Goal: Task Accomplishment & Management: Use online tool/utility

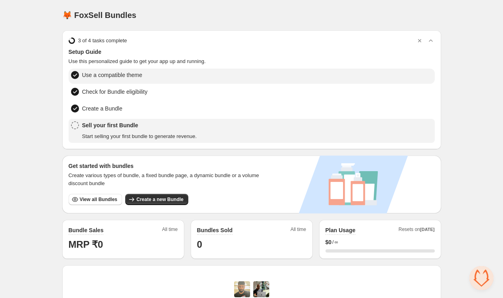
click at [129, 76] on span "Use a compatible theme" at bounding box center [112, 75] width 60 height 8
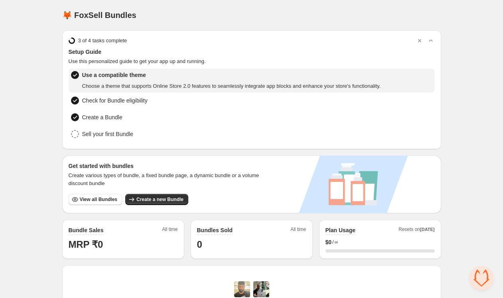
click at [133, 87] on span "Choose a theme that supports Online Store 2.0 features to seamlessly integrate …" at bounding box center [231, 86] width 299 height 8
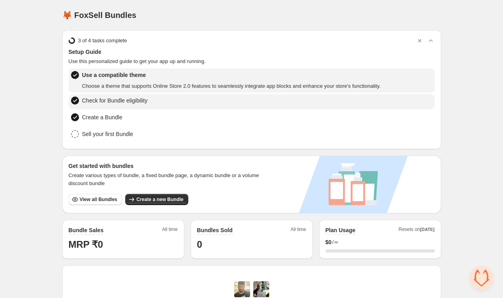
click at [132, 97] on span "Check for Bundle eligibility" at bounding box center [114, 101] width 65 height 8
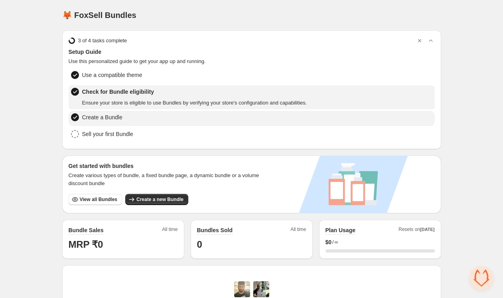
click at [116, 117] on span "Create a Bundle" at bounding box center [102, 117] width 40 height 8
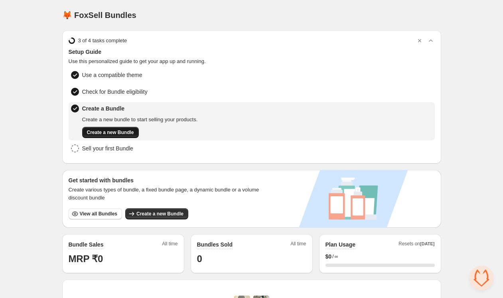
click at [118, 131] on span "Create a new Bundle" at bounding box center [110, 132] width 47 height 6
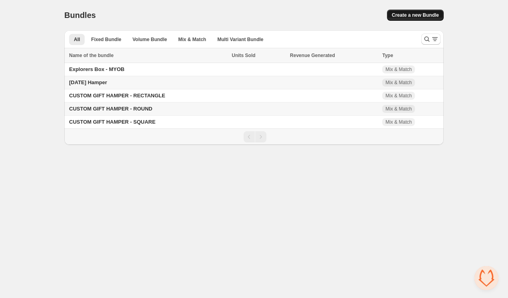
click at [395, 14] on span "Create a new Bundle" at bounding box center [415, 15] width 47 height 6
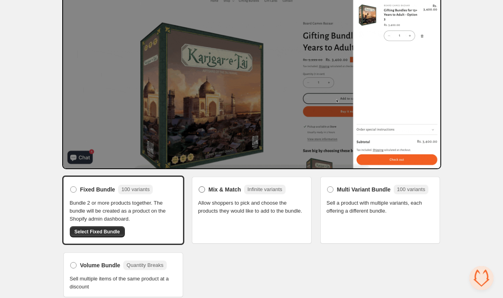
scroll to position [61, 0]
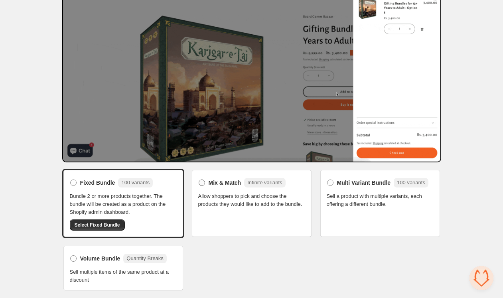
click at [209, 188] on label "Mix & Match Infinite variants" at bounding box center [241, 182] width 87 height 13
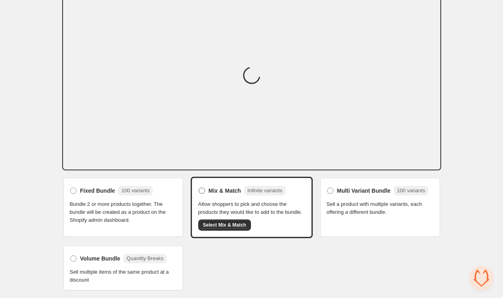
scroll to position [55, 0]
click at [235, 227] on span "Select Mix & Match" at bounding box center [225, 225] width 44 height 6
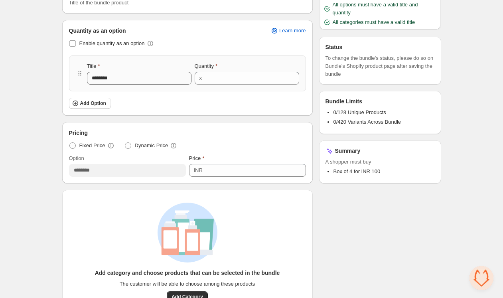
scroll to position [67, 0]
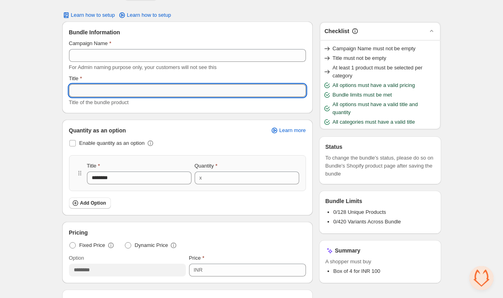
click at [115, 94] on input "Title" at bounding box center [187, 90] width 237 height 13
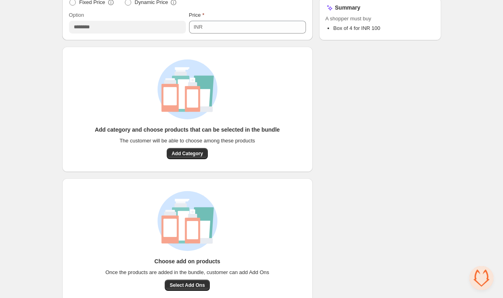
scroll to position [273, 0]
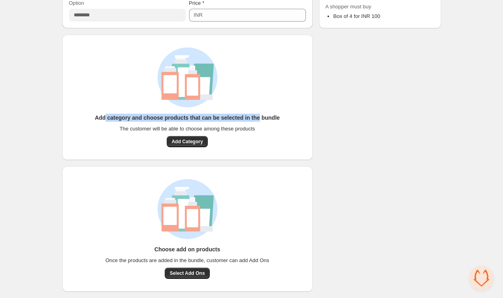
drag, startPoint x: 104, startPoint y: 118, endPoint x: 261, endPoint y: 121, distance: 156.5
click at [261, 120] on h3 "Add category and choose products that can be selected in the bundle" at bounding box center [187, 118] width 185 height 8
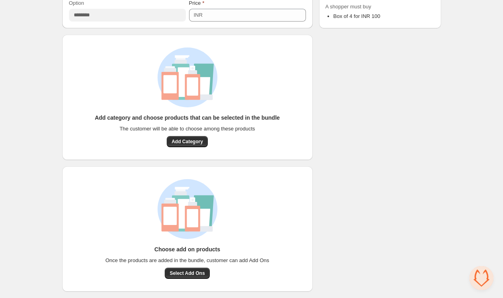
click at [261, 123] on div "Add category and choose products that can be selected in the bundle The custome…" at bounding box center [187, 131] width 185 height 34
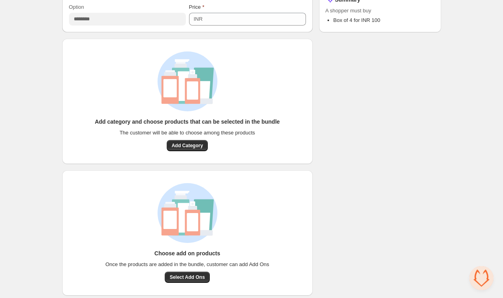
click at [182, 270] on div "Choose add on products Once the products are added in the bundle, customer can …" at bounding box center [187, 267] width 164 height 34
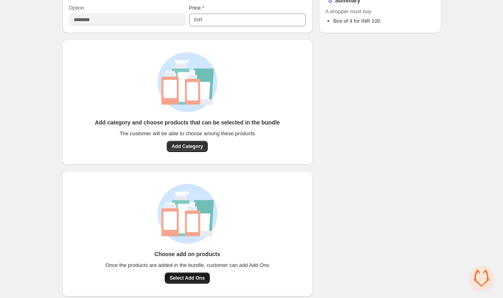
click at [182, 274] on button "Select Add Ons" at bounding box center [187, 278] width 45 height 11
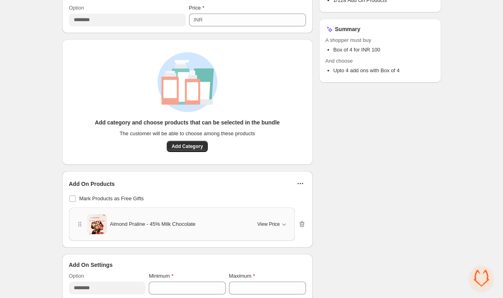
scroll to position [278, 0]
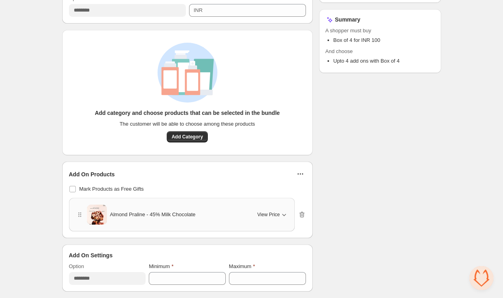
click at [281, 213] on icon "button" at bounding box center [284, 215] width 8 height 8
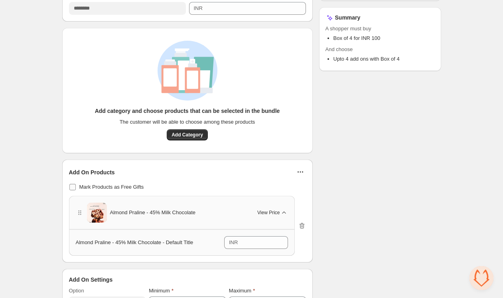
scroll to position [305, 0]
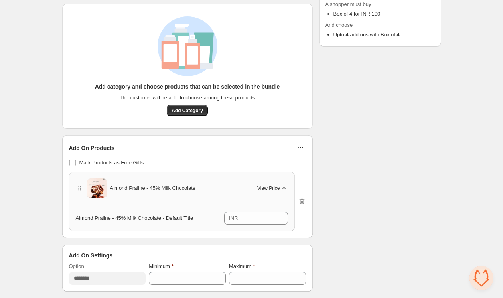
click at [130, 184] on span "Almond Praline - 45% Milk Chocolate" at bounding box center [153, 188] width 86 height 8
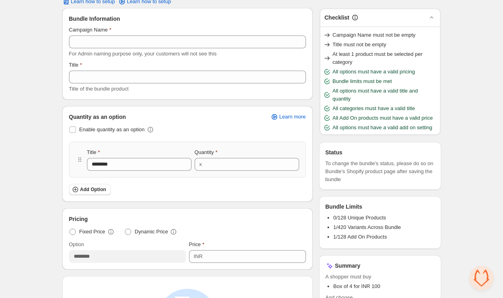
scroll to position [26, 0]
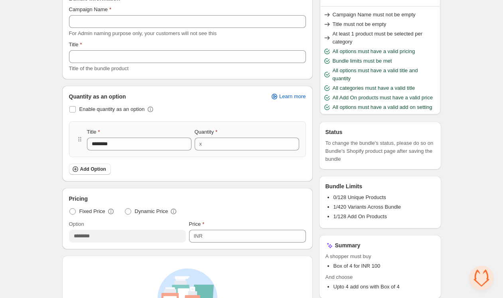
click at [396, 41] on span "At least 1 product must be selected per category" at bounding box center [385, 38] width 105 height 16
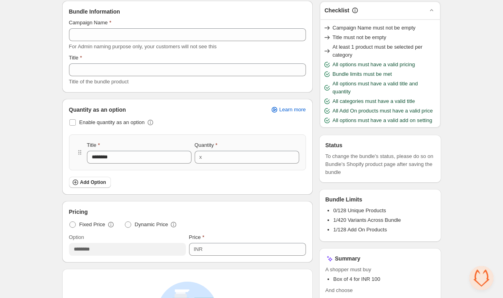
scroll to position [42, 0]
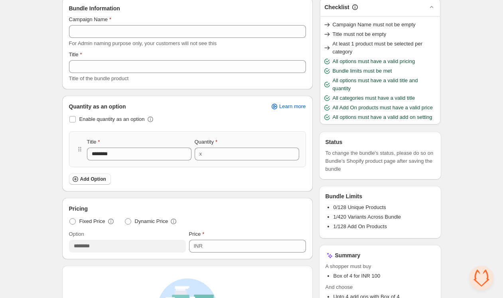
drag, startPoint x: 345, startPoint y: 59, endPoint x: 365, endPoint y: 58, distance: 19.2
click at [346, 59] on span "All options must have a valid pricing" at bounding box center [374, 61] width 83 height 8
drag, startPoint x: 322, startPoint y: 38, endPoint x: 412, endPoint y: 54, distance: 90.9
click at [411, 52] on div "Campaign Name must not be empty Title must not be empty At least 1 product must…" at bounding box center [380, 72] width 121 height 105
click at [412, 54] on span "At least 1 product must be selected per category" at bounding box center [385, 48] width 105 height 16
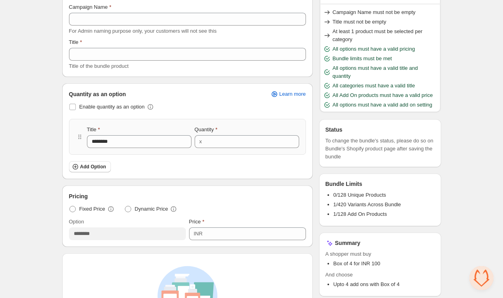
scroll to position [59, 0]
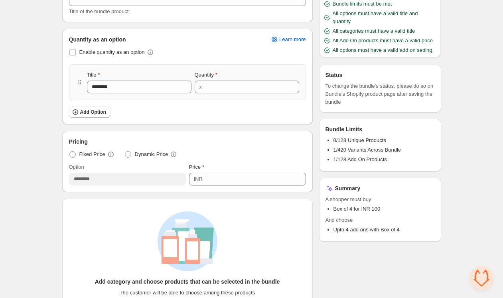
click at [86, 107] on div "Enable quantity as an option Title ******** Quantity x * Add Option" at bounding box center [187, 82] width 237 height 71
click at [91, 112] on span "Add Option" at bounding box center [93, 112] width 26 height 6
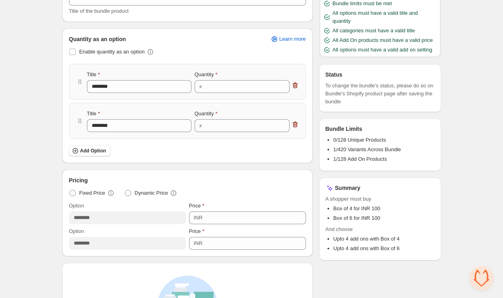
click at [97, 113] on label "Title" at bounding box center [93, 114] width 13 height 8
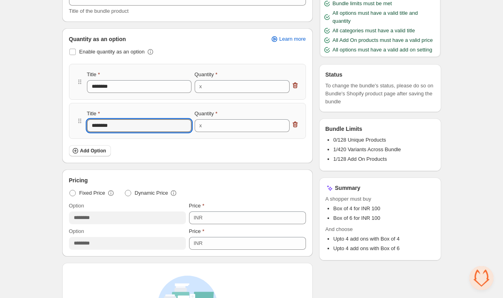
click at [97, 119] on input "********" at bounding box center [139, 125] width 105 height 13
click at [134, 90] on input "********" at bounding box center [139, 86] width 105 height 13
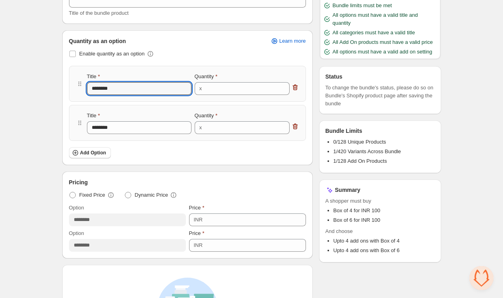
scroll to position [107, 0]
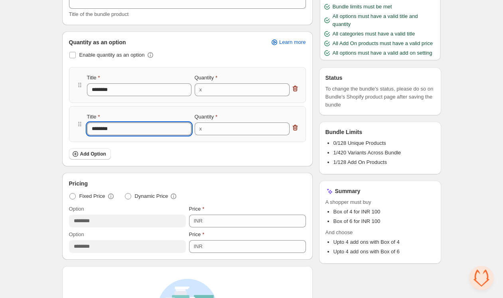
drag, startPoint x: 119, startPoint y: 132, endPoint x: 79, endPoint y: 125, distance: 40.5
click at [87, 125] on input "********" at bounding box center [139, 129] width 105 height 13
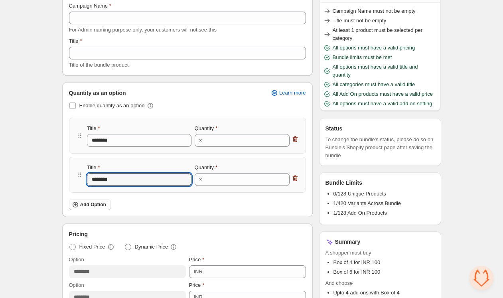
scroll to position [57, 0]
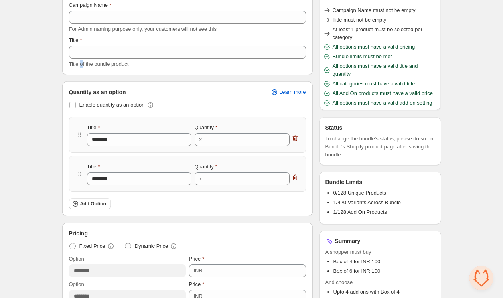
click at [82, 65] on span "Title of the bundle product" at bounding box center [99, 64] width 60 height 6
click at [102, 61] on div "Title of the bundle product" at bounding box center [187, 64] width 237 height 8
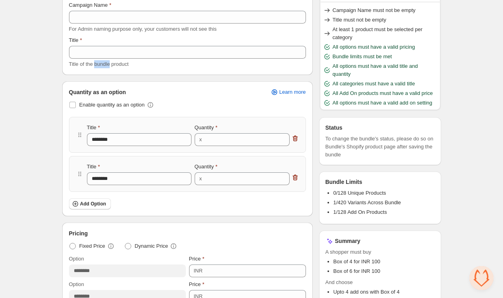
click at [102, 61] on div "Title of the bundle product" at bounding box center [187, 64] width 237 height 8
click at [107, 64] on span "Title of the bundle product" at bounding box center [99, 64] width 60 height 6
drag, startPoint x: 100, startPoint y: 145, endPoint x: 166, endPoint y: 143, distance: 66.3
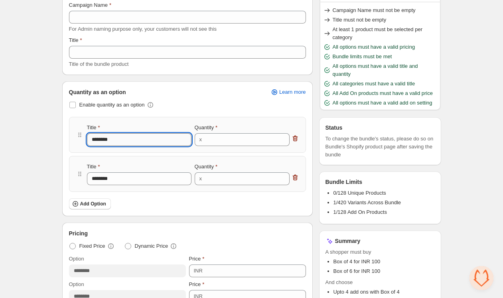
click at [166, 143] on input "********" at bounding box center [139, 139] width 105 height 13
click at [164, 101] on div "Enable quantity as an option" at bounding box center [187, 104] width 237 height 11
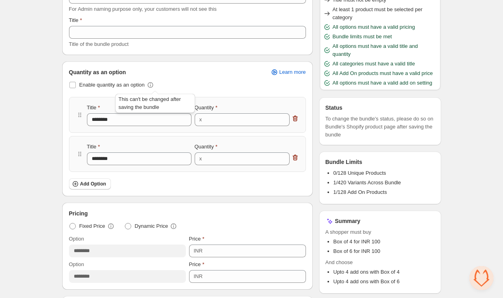
scroll to position [76, 0]
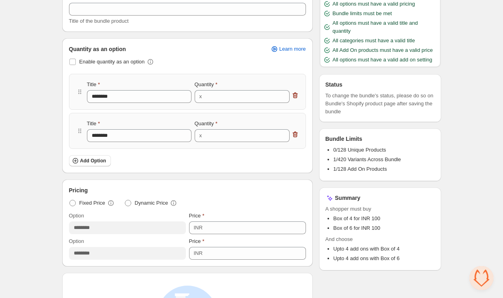
click at [126, 90] on div "Title ********" at bounding box center [139, 92] width 105 height 22
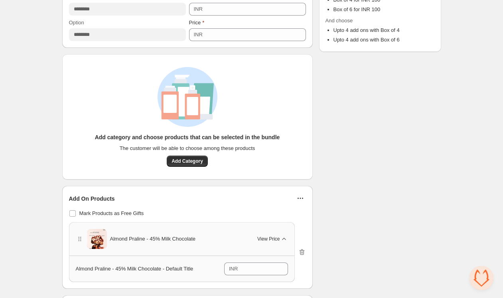
scroll to position [395, 0]
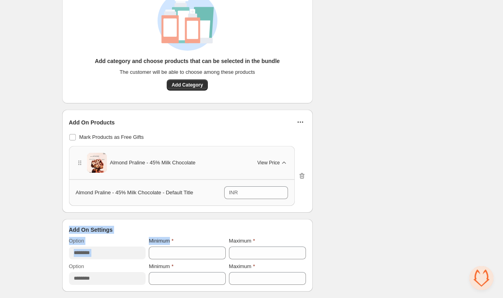
drag, startPoint x: 70, startPoint y: 224, endPoint x: 188, endPoint y: 235, distance: 118.7
click at [188, 236] on div "Add On Settings Option ******** Minimum * Maximum * Option ******** Minimum * M…" at bounding box center [188, 256] width 250 height 72
drag, startPoint x: 188, startPoint y: 235, endPoint x: 184, endPoint y: 253, distance: 18.1
click at [188, 237] on div "Add On Settings Option ******** Minimum * Maximum * Option ******** Minimum * M…" at bounding box center [187, 255] width 237 height 59
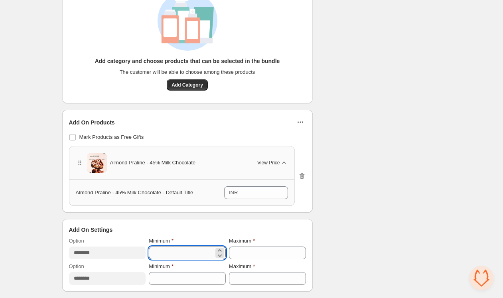
click at [184, 255] on input "*" at bounding box center [181, 253] width 65 height 13
drag, startPoint x: 184, startPoint y: 255, endPoint x: 226, endPoint y: 267, distance: 44.0
click at [184, 255] on input "*" at bounding box center [181, 253] width 65 height 13
click at [170, 250] on input "*" at bounding box center [181, 253] width 65 height 13
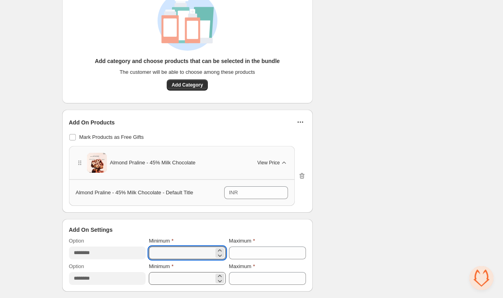
type input "*"
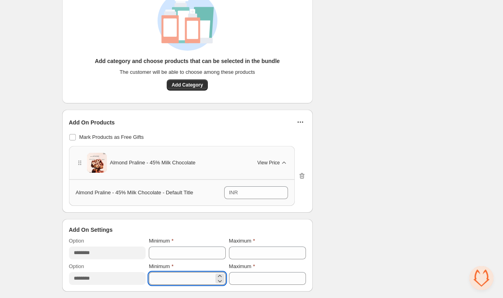
click at [179, 282] on input "*" at bounding box center [181, 278] width 65 height 13
drag, startPoint x: 196, startPoint y: 285, endPoint x: 181, endPoint y: 285, distance: 15.2
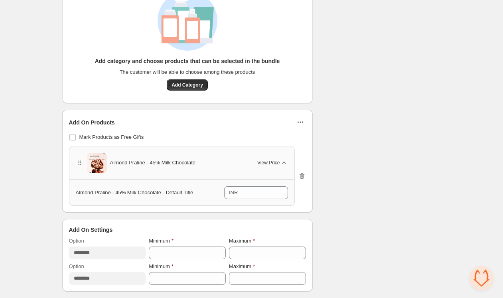
click at [195, 285] on div "Add On Settings Option ******** Minimum * Maximum * Option ******** Minimum * M…" at bounding box center [188, 256] width 250 height 72
click at [173, 281] on input "*" at bounding box center [181, 278] width 65 height 13
type input "*"
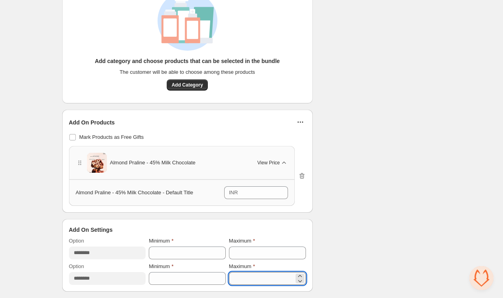
drag, startPoint x: 241, startPoint y: 277, endPoint x: 225, endPoint y: 279, distance: 16.0
click at [229, 279] on input "*" at bounding box center [261, 278] width 65 height 13
type input "*"
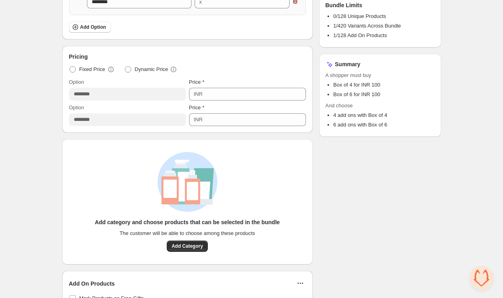
scroll to position [263, 0]
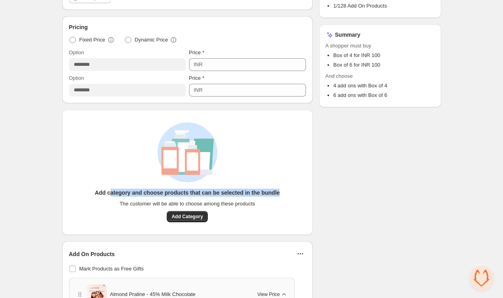
drag, startPoint x: 121, startPoint y: 194, endPoint x: 288, endPoint y: 198, distance: 167.3
click at [293, 198] on div "Add category and choose products that can be selected in the bundle The custome…" at bounding box center [187, 173] width 225 height 100
click at [285, 198] on div "Add category and choose products that can be selected in the bundle The custome…" at bounding box center [187, 173] width 225 height 100
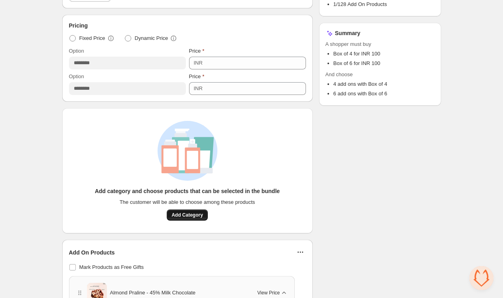
click at [190, 214] on span "Add Category" at bounding box center [188, 215] width 32 height 6
drag, startPoint x: 181, startPoint y: 197, endPoint x: 185, endPoint y: 200, distance: 5.4
click at [181, 197] on div "Add category and choose products that can be selected in the bundle The custome…" at bounding box center [187, 204] width 185 height 34
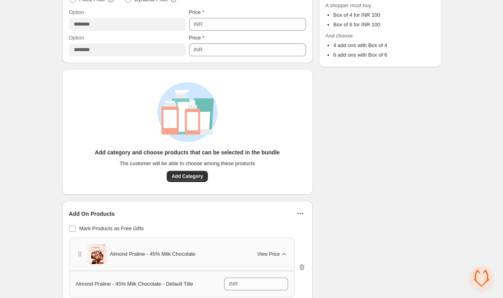
scroll to position [346, 0]
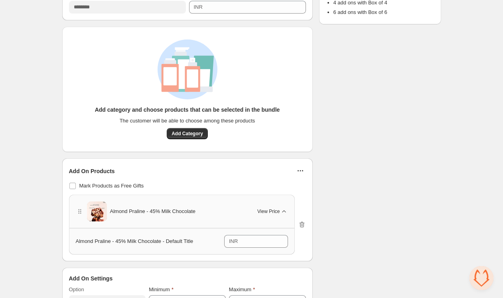
click at [220, 119] on span "The customer will be able to choose among these products" at bounding box center [188, 121] width 136 height 8
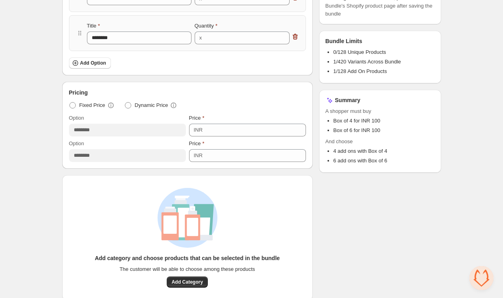
scroll to position [202, 0]
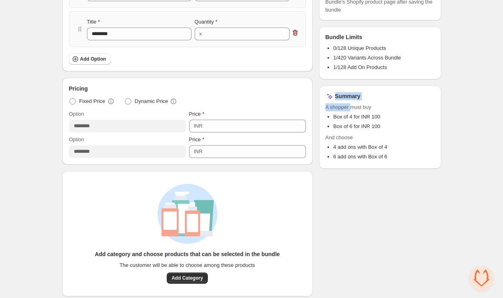
drag, startPoint x: 312, startPoint y: 118, endPoint x: 361, endPoint y: 123, distance: 48.6
click at [354, 123] on div "Bundle Information Campaign Name For Admin naming purpose only, your customers …" at bounding box center [251, 161] width 379 height 647
drag, startPoint x: 361, startPoint y: 123, endPoint x: 367, endPoint y: 125, distance: 6.6
click at [361, 111] on span "A shopper must buy" at bounding box center [380, 107] width 109 height 8
drag, startPoint x: 320, startPoint y: 125, endPoint x: 386, endPoint y: 121, distance: 66.4
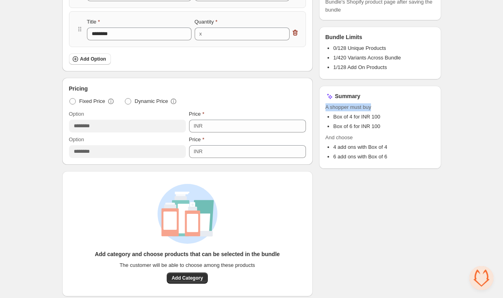
click at [386, 121] on div "Summary A shopper must buy Box of 4 for INR 100 Box of 6 for INR 100 And choose…" at bounding box center [380, 127] width 122 height 83
drag, startPoint x: 386, startPoint y: 121, endPoint x: 380, endPoint y: 123, distance: 6.3
click at [385, 111] on span "A shopper must buy" at bounding box center [380, 107] width 109 height 8
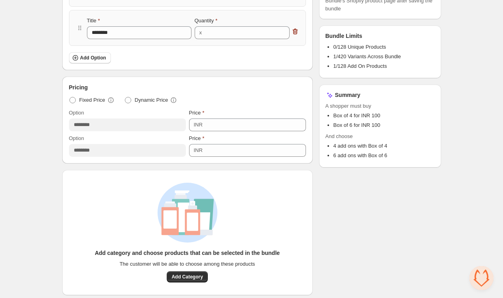
click at [335, 110] on span "A shopper must buy" at bounding box center [380, 106] width 109 height 8
click at [335, 109] on span "A shopper must buy" at bounding box center [380, 105] width 109 height 8
click at [379, 109] on span "A shopper must buy" at bounding box center [380, 105] width 109 height 8
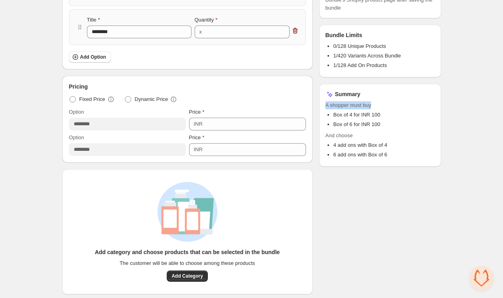
drag, startPoint x: 318, startPoint y: 122, endPoint x: 392, endPoint y: 123, distance: 74.7
click at [396, 123] on div "Bundle Information Campaign Name For Admin naming purpose only, your customers …" at bounding box center [251, 159] width 379 height 647
click at [392, 109] on span "A shopper must buy" at bounding box center [380, 105] width 109 height 8
click at [352, 140] on span "And choose" at bounding box center [380, 136] width 109 height 8
drag, startPoint x: 352, startPoint y: 155, endPoint x: 341, endPoint y: 127, distance: 31.0
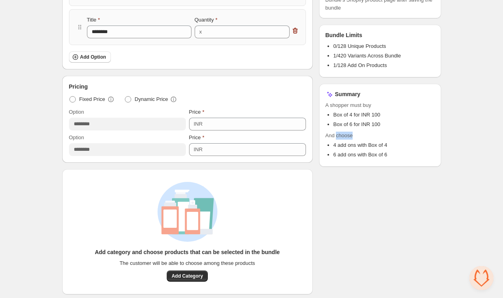
click at [350, 140] on span "And choose" at bounding box center [380, 136] width 109 height 8
drag, startPoint x: 330, startPoint y: 125, endPoint x: 380, endPoint y: 122, distance: 50.4
click at [380, 109] on span "A shopper must buy" at bounding box center [380, 105] width 109 height 8
drag, startPoint x: 380, startPoint y: 122, endPoint x: 372, endPoint y: 123, distance: 8.5
click at [379, 109] on span "A shopper must buy" at bounding box center [380, 105] width 109 height 8
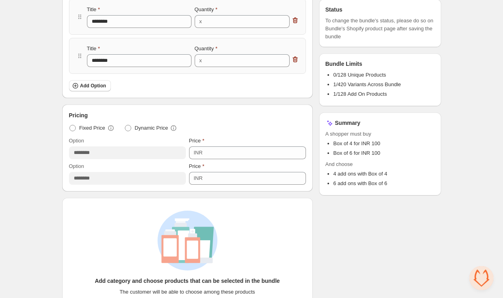
scroll to position [174, 0]
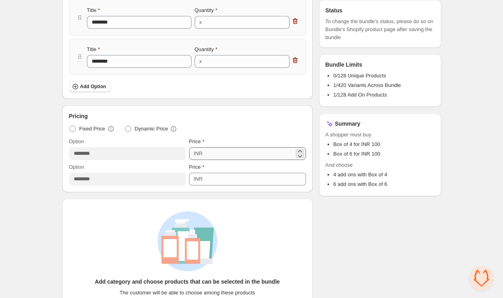
drag, startPoint x: -48, startPoint y: 157, endPoint x: 273, endPoint y: 159, distance: 321.0
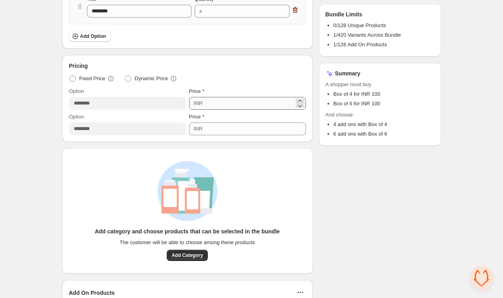
scroll to position [220, 0]
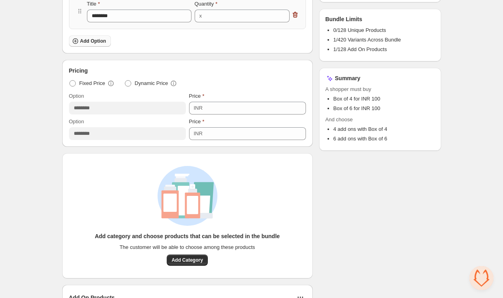
drag, startPoint x: -56, startPoint y: 20, endPoint x: 104, endPoint y: 46, distance: 162.1
drag, startPoint x: -21, startPoint y: 125, endPoint x: 277, endPoint y: 134, distance: 298.4
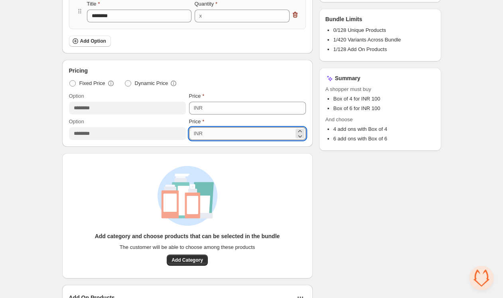
click at [277, 134] on input "***" at bounding box center [249, 133] width 89 height 13
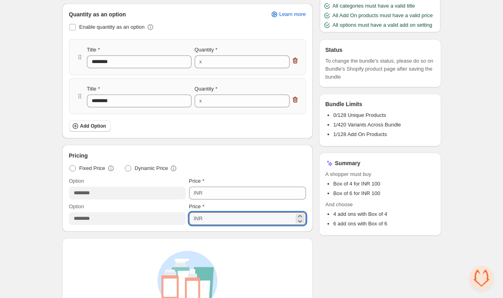
scroll to position [123, 0]
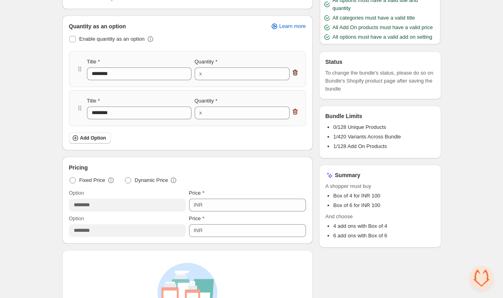
click at [296, 73] on icon "button" at bounding box center [295, 73] width 1 height 2
type input "********"
type input "*"
type input "********"
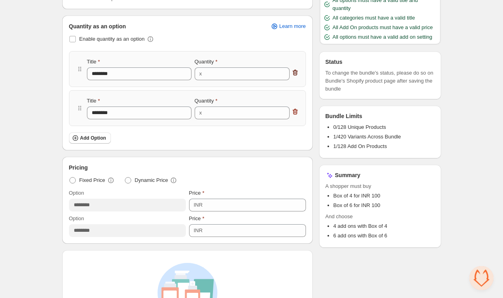
type input "*"
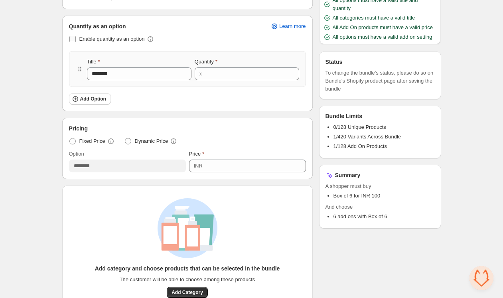
click at [132, 41] on span "Enable quantity as an option" at bounding box center [111, 39] width 65 height 6
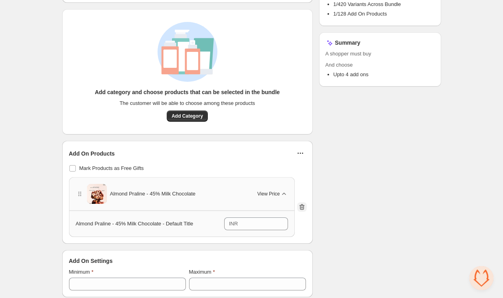
click at [306, 205] on button "button" at bounding box center [302, 207] width 10 height 10
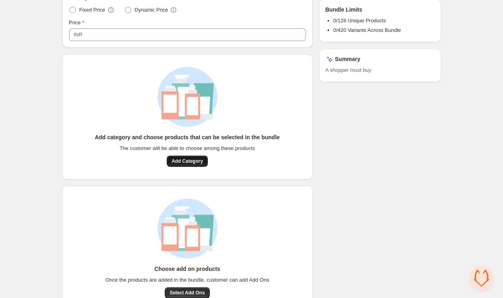
scroll to position [220, 0]
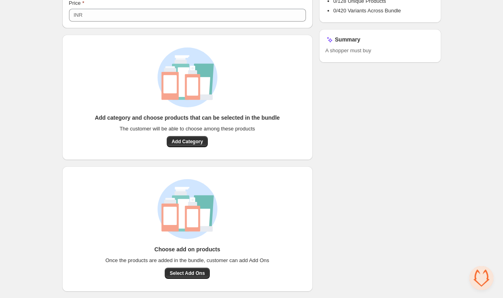
click at [191, 149] on div "Add category and choose products that can be selected in the bundle The custome…" at bounding box center [187, 97] width 251 height 125
click at [191, 143] on span "Add Category" at bounding box center [188, 142] width 32 height 6
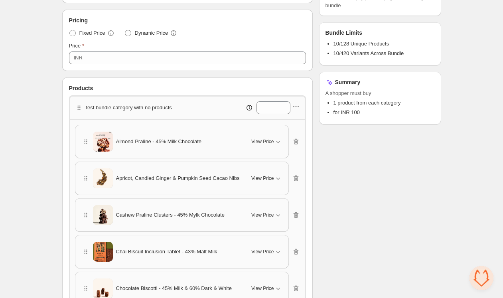
scroll to position [170, 0]
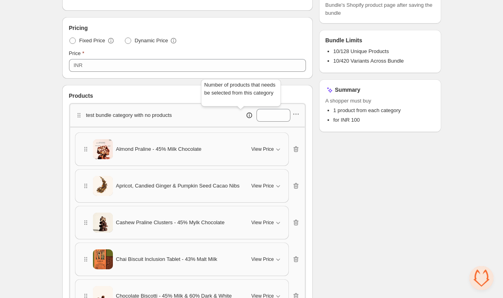
click at [246, 115] on icon at bounding box center [250, 115] width 8 height 8
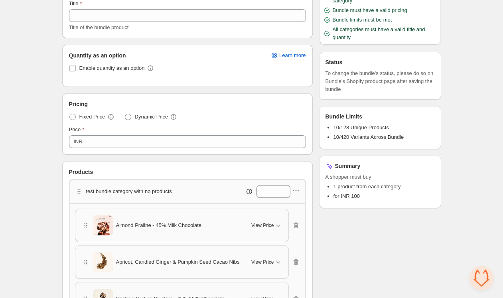
scroll to position [107, 0]
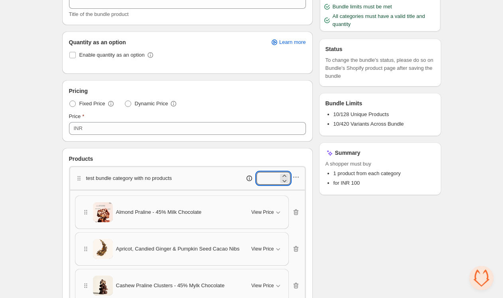
drag, startPoint x: 263, startPoint y: 175, endPoint x: 210, endPoint y: 142, distance: 62.3
click at [257, 173] on input "*" at bounding box center [268, 178] width 22 height 13
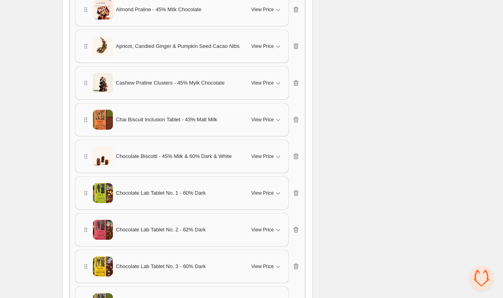
scroll to position [537, 0]
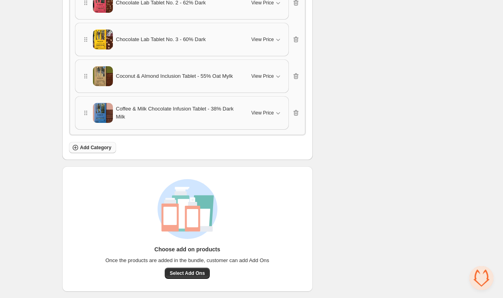
click at [97, 147] on span "Add Category" at bounding box center [96, 148] width 32 height 6
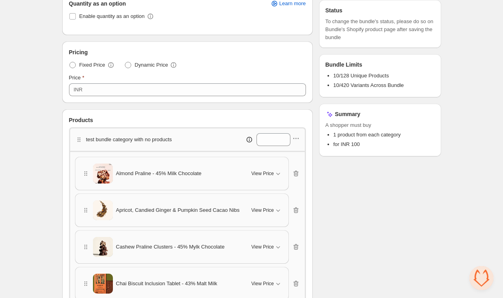
scroll to position [147, 0]
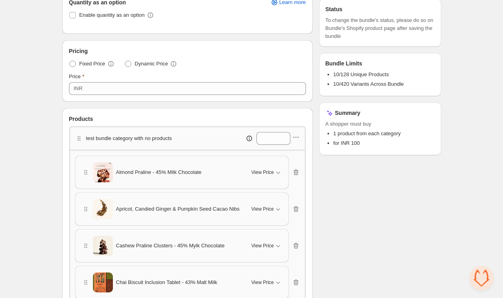
click at [301, 141] on div "test bundle category with no products *" at bounding box center [187, 138] width 237 height 24
click at [297, 138] on icon "button" at bounding box center [296, 137] width 8 height 8
click at [296, 153] on span "Edit category title" at bounding box center [299, 153] width 43 height 8
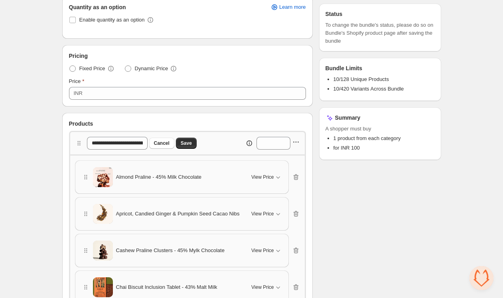
click at [297, 143] on icon "button" at bounding box center [296, 142] width 8 height 8
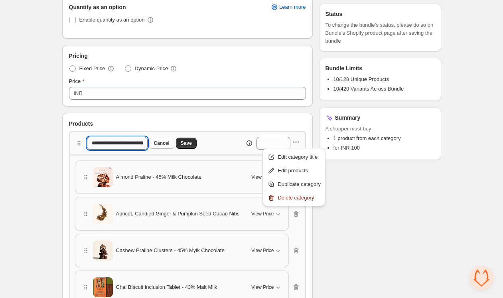
click at [124, 145] on input "**********" at bounding box center [117, 143] width 60 height 13
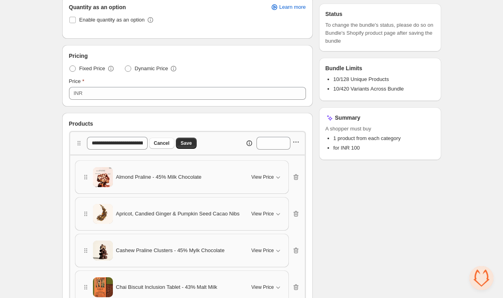
click at [298, 143] on icon "button" at bounding box center [296, 142] width 8 height 8
click at [304, 170] on span "Edit products" at bounding box center [299, 171] width 43 height 8
click at [298, 141] on icon "button" at bounding box center [296, 142] width 8 height 8
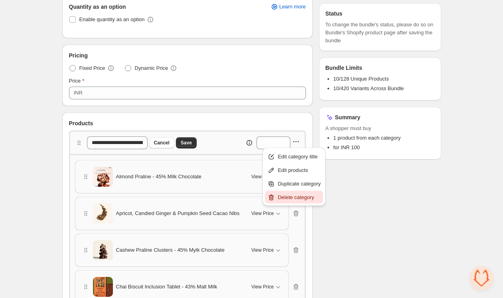
click at [296, 198] on span "Delete category" at bounding box center [299, 198] width 43 height 8
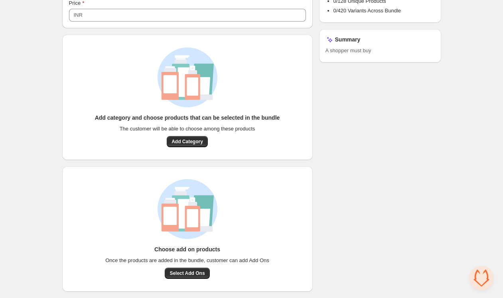
click at [392, 165] on div "Checklist Campaign Name must not be empty Title must not be empty At least 1 pr…" at bounding box center [380, 56] width 122 height 472
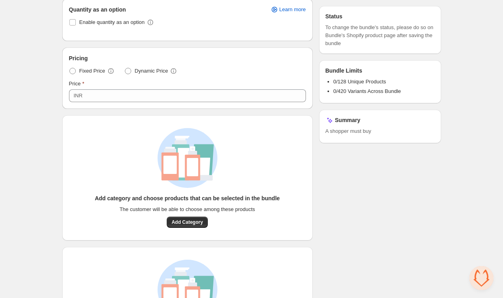
scroll to position [0, 0]
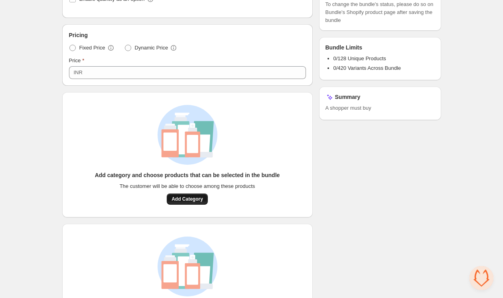
click at [201, 198] on span "Add Category" at bounding box center [188, 199] width 32 height 6
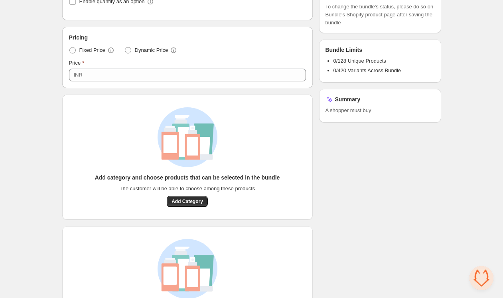
scroll to position [220, 0]
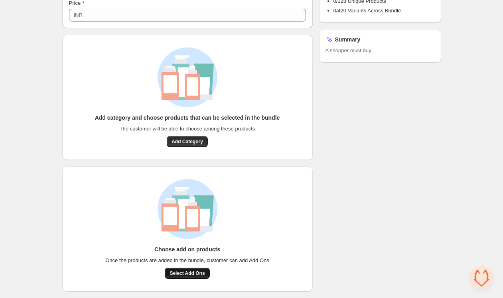
click at [184, 273] on span "Select Add Ons" at bounding box center [187, 273] width 35 height 6
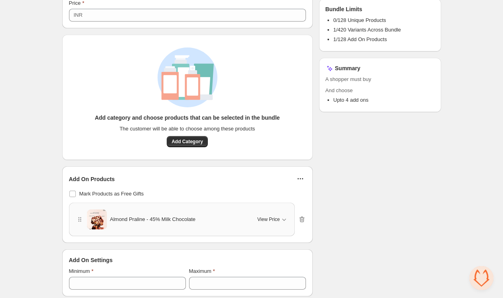
scroll to position [225, 0]
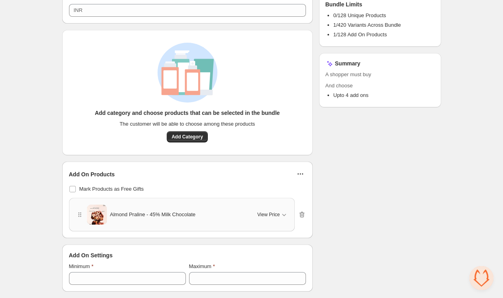
click at [241, 258] on div "Add On Settings" at bounding box center [187, 256] width 237 height 8
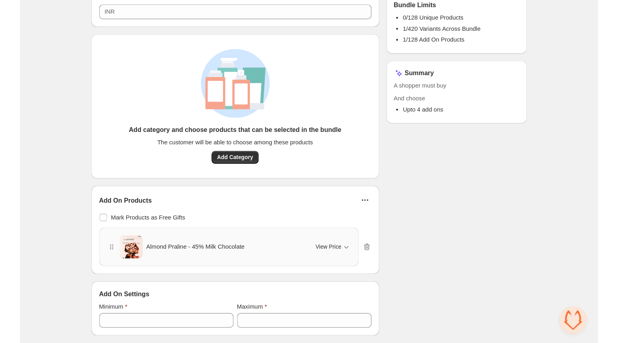
scroll to position [0, 0]
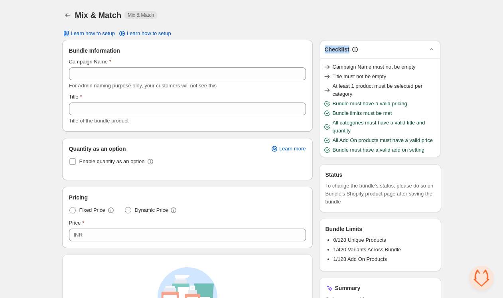
drag, startPoint x: 312, startPoint y: 48, endPoint x: 386, endPoint y: 50, distance: 73.5
click at [384, 50] on div "Bundle Information Campaign Name For Admin naming purpose only, your customers …" at bounding box center [251, 278] width 379 height 477
click at [386, 50] on div "Checklist" at bounding box center [380, 50] width 111 height 8
drag, startPoint x: 356, startPoint y: 50, endPoint x: 360, endPoint y: 50, distance: 4.5
click at [356, 50] on icon at bounding box center [355, 50] width 8 height 8
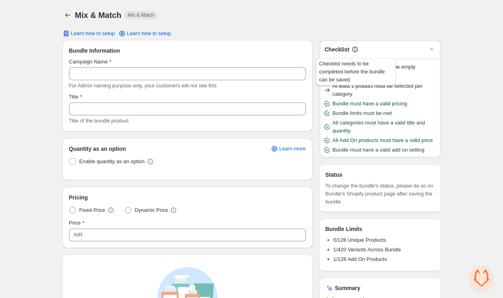
click at [358, 50] on icon at bounding box center [356, 50] width 6 height 6
